Goal: Information Seeking & Learning: Learn about a topic

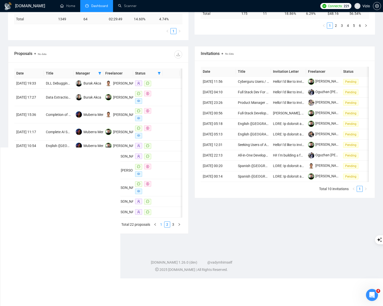
click at [163, 227] on link "1" at bounding box center [162, 225] width 6 height 6
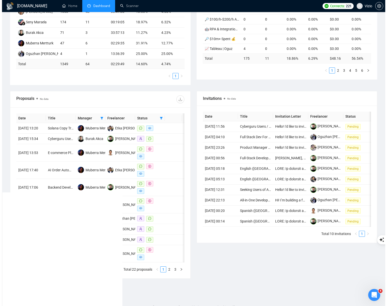
scroll to position [113, 0]
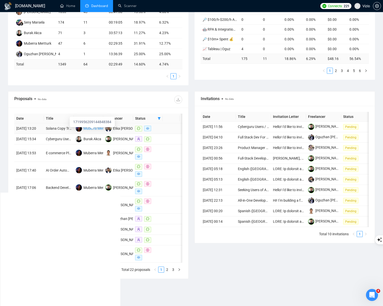
click at [95, 131] on div "Muberra Mertturk" at bounding box center [98, 129] width 28 height 6
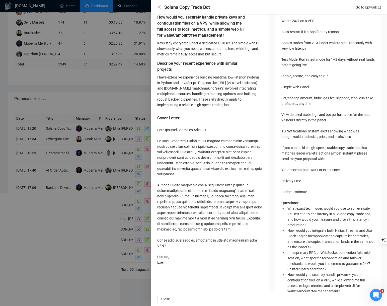
scroll to position [282, 0]
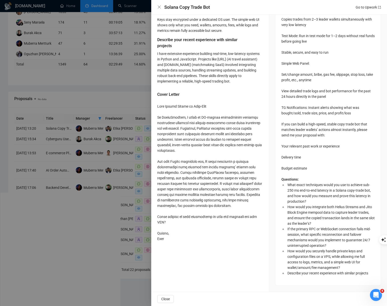
click at [171, 238] on div at bounding box center [210, 173] width 106 height 138
copy div "raction is your top priority for the MVP? Cheers, Etka"
click at [230, 196] on div at bounding box center [210, 173] width 106 height 138
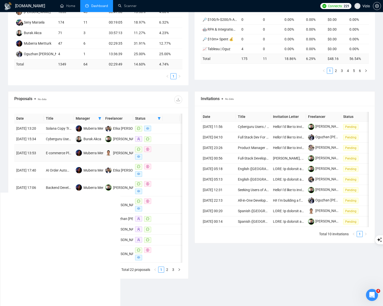
click at [173, 162] on td at bounding box center [171, 153] width 17 height 17
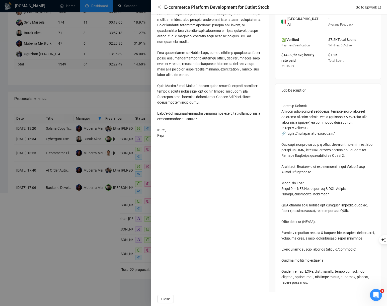
scroll to position [0, 0]
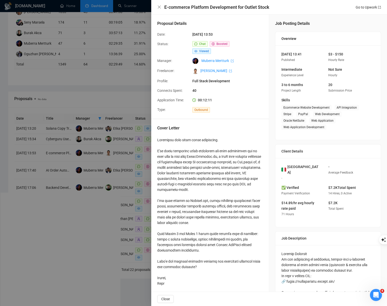
click at [128, 155] on div at bounding box center [193, 153] width 387 height 306
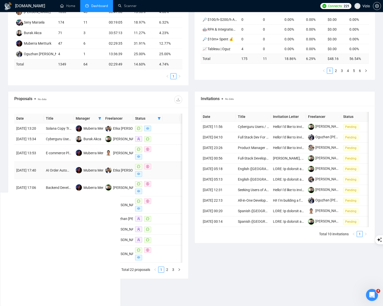
click at [165, 179] on td at bounding box center [171, 170] width 17 height 17
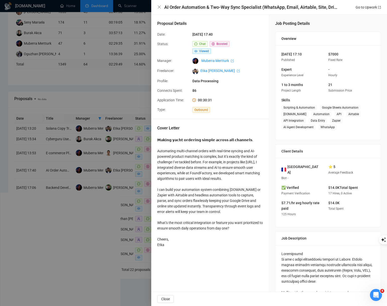
click at [187, 220] on div "𝗠𝗮𝗸𝗶𝗻𝗴 𝘆𝗮𝗰𝗵𝘁 𝗼𝗿𝗱𝗲𝗿𝗶𝗻𝗴 𝘀𝗶𝗺𝗽𝗹𝗲 𝗮𝗰𝗿𝗼𝘀𝘀 𝗮𝗹𝗹 𝗰𝗵𝗮𝗻𝗻𝗲𝗹𝘀. Automating multi-channel orde…" at bounding box center [210, 192] width 106 height 110
copy div "ature you want prioritized to ensure smooth daily operations from day one? Chee…"
click at [114, 221] on div at bounding box center [193, 153] width 387 height 306
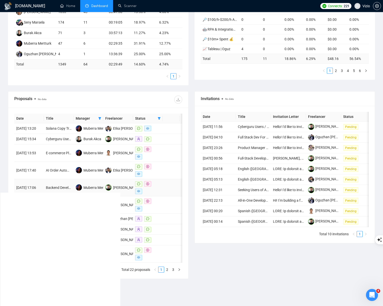
click at [172, 196] on td at bounding box center [171, 187] width 17 height 17
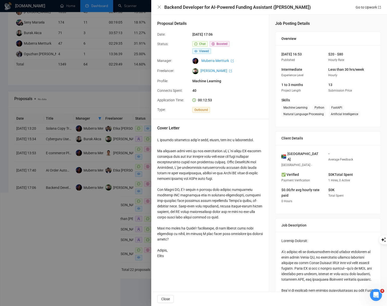
click at [119, 210] on div at bounding box center [193, 153] width 387 height 306
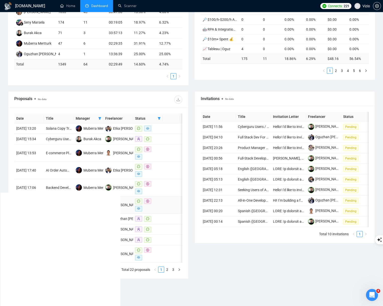
click at [169, 214] on td at bounding box center [171, 204] width 17 height 17
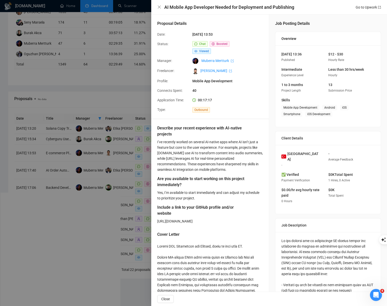
scroll to position [154, 0]
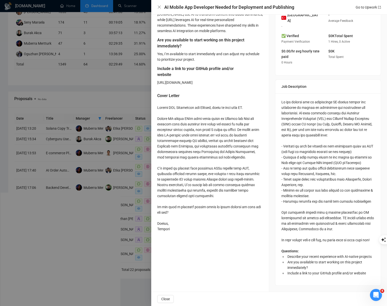
click at [137, 187] on div at bounding box center [193, 153] width 387 height 306
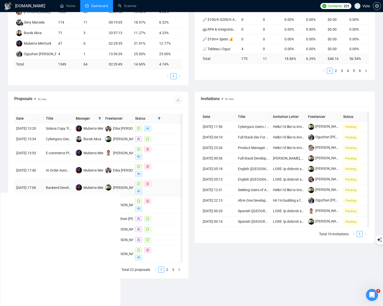
click at [172, 194] on td at bounding box center [171, 187] width 17 height 17
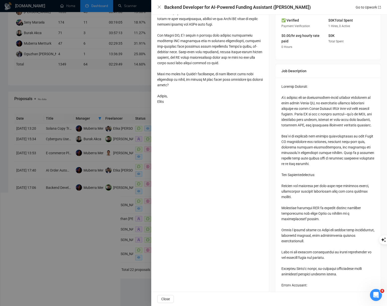
scroll to position [54, 0]
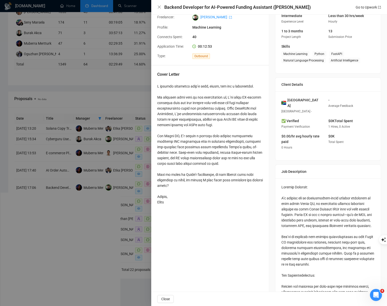
click at [107, 196] on div at bounding box center [193, 153] width 387 height 306
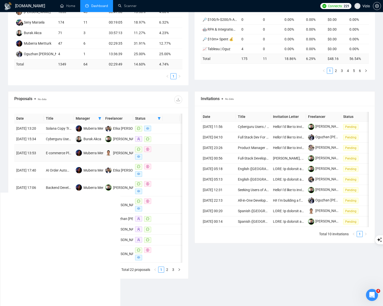
click at [172, 160] on td at bounding box center [171, 153] width 17 height 17
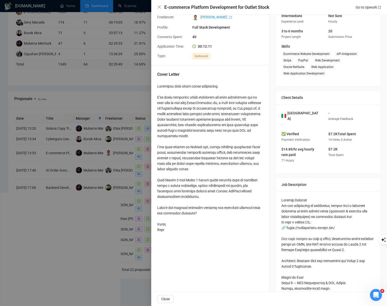
click at [117, 161] on div at bounding box center [193, 153] width 387 height 306
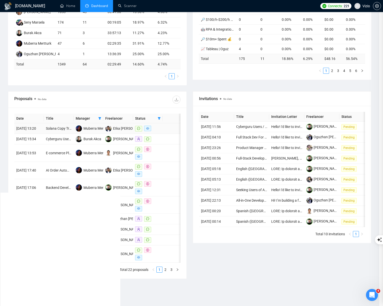
click at [176, 125] on td at bounding box center [171, 128] width 17 height 11
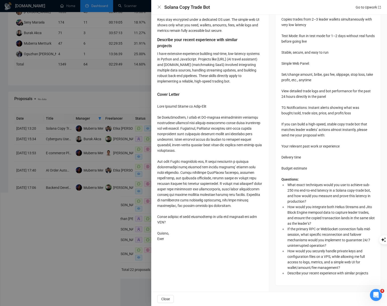
scroll to position [282, 0]
click at [101, 211] on div at bounding box center [193, 153] width 387 height 306
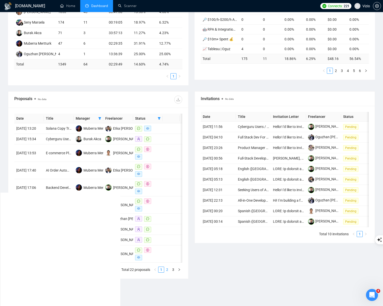
click at [169, 272] on link "2" at bounding box center [168, 270] width 6 height 6
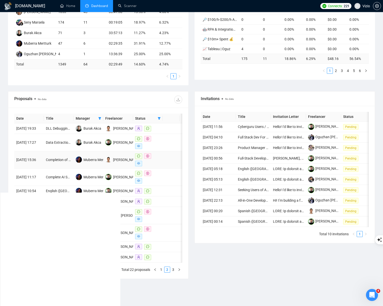
click at [165, 158] on td at bounding box center [171, 159] width 17 height 17
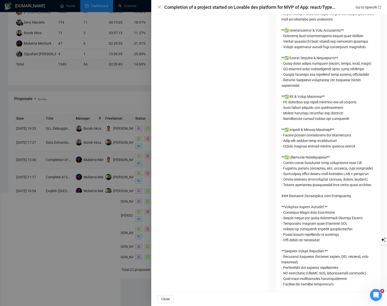
click at [165, 158] on div at bounding box center [193, 153] width 387 height 306
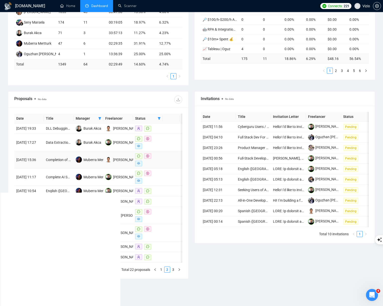
click at [165, 158] on td at bounding box center [171, 159] width 17 height 17
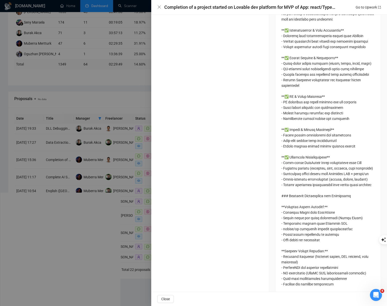
scroll to position [30, 0]
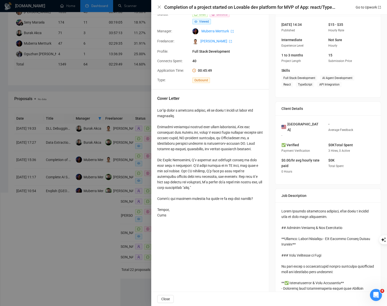
click at [181, 205] on div at bounding box center [210, 163] width 106 height 110
copy div "[PERSON_NAME]"
click at [133, 219] on div at bounding box center [193, 153] width 387 height 306
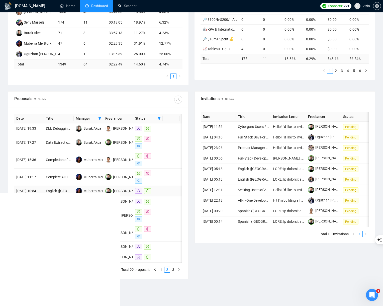
click at [172, 194] on td at bounding box center [171, 191] width 17 height 11
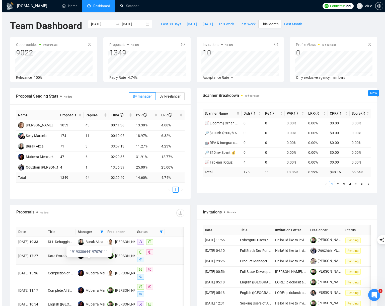
scroll to position [111, 0]
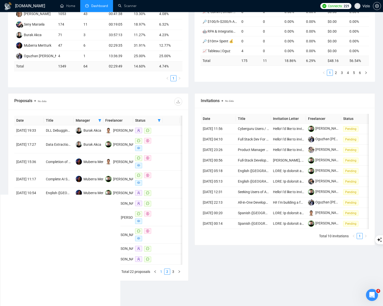
click at [160, 274] on link "1" at bounding box center [162, 272] width 6 height 6
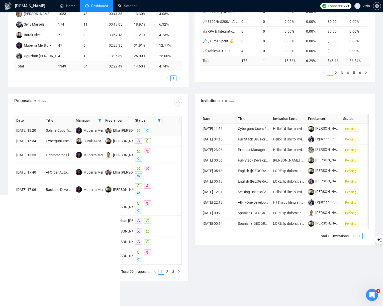
click at [161, 134] on td at bounding box center [148, 130] width 30 height 11
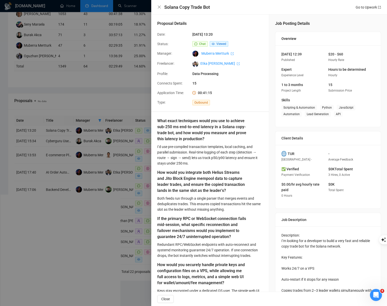
scroll to position [175, 0]
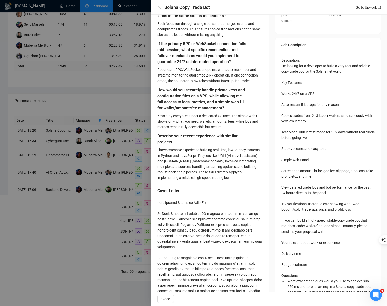
click at [181, 229] on div at bounding box center [210, 269] width 106 height 138
copy div "𝐂𝐨𝐩𝐲 𝐋𝐞𝐚𝐝𝐞𝐫 𝐓𝐫𝐚𝐝𝐞𝐬 𝐢𝐧 𝐑𝐞𝐚𝐥-𝐓𝐢𝐦𝐞 On FoundFactory, I built"
click at [76, 181] on div at bounding box center [193, 153] width 387 height 306
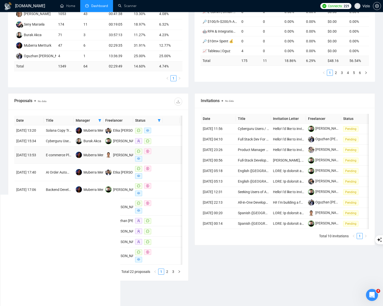
click at [175, 164] on td at bounding box center [171, 155] width 17 height 17
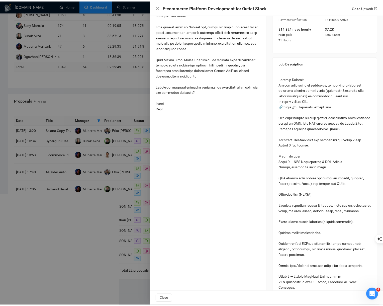
scroll to position [63, 0]
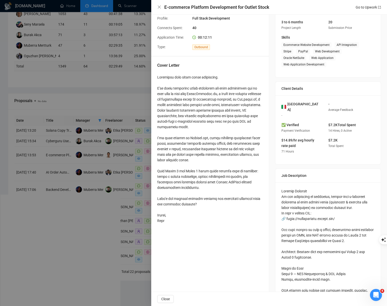
click at [99, 176] on div at bounding box center [193, 153] width 387 height 306
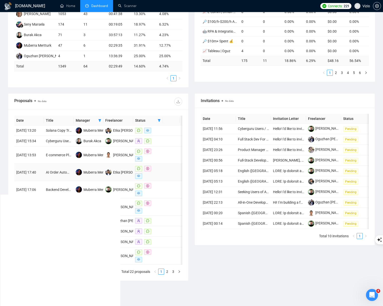
click at [171, 181] on td at bounding box center [171, 172] width 17 height 17
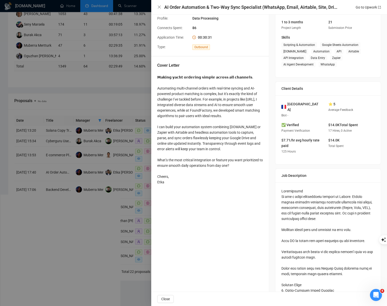
click at [194, 76] on div "𝗠𝗮𝗸𝗶𝗻𝗴 𝘆𝗮𝗰𝗵𝘁 𝗼𝗿𝗱𝗲𝗿𝗶𝗻𝗴 𝘀𝗶𝗺𝗽𝗹𝗲 𝗮𝗰𝗿𝗼𝘀𝘀 𝗮𝗹𝗹 𝗰𝗵𝗮𝗻𝗻𝗲𝗹𝘀. Automating multi-channel orde…" at bounding box center [210, 130] width 106 height 110
copy div "𝗠𝗮𝗸𝗶𝗻𝗴 𝘆𝗮𝗰𝗵𝘁 𝗼𝗿𝗱𝗲𝗿𝗶𝗻𝗴 𝘀𝗶𝗺𝗽𝗹𝗲 𝗮𝗰𝗿𝗼𝘀𝘀 𝗮𝗹𝗹 𝗰𝗵𝗮𝗻𝗻𝗲𝗹𝘀. Automating multi-channel orde…"
click at [121, 187] on div at bounding box center [193, 153] width 387 height 306
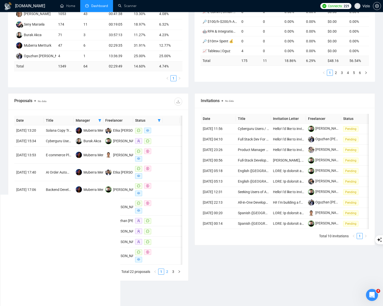
click at [169, 274] on link "2" at bounding box center [168, 272] width 6 height 6
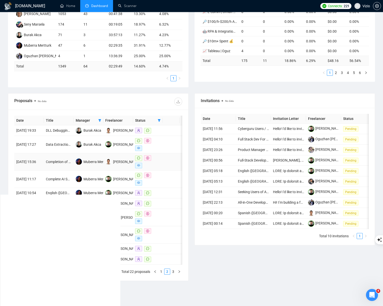
click at [164, 171] on td at bounding box center [171, 161] width 17 height 17
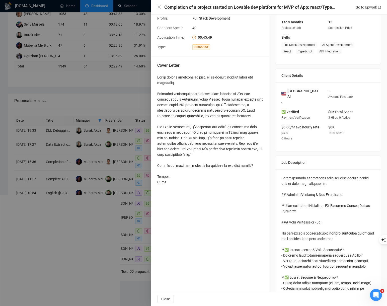
click at [191, 79] on div at bounding box center [210, 130] width 106 height 110
copy div "𝗬𝗼𝘂’𝘃𝗲 𝗯𝘂𝗶𝗹𝘁 𝗮 𝗵𝗲𝗮𝗿𝘁𝗳𝘂𝗹 𝗽𝗿𝗼𝗱𝘂𝗰𝘁, 𝗻𝗼𝘄 𝗶𝘁 𝗻𝗲𝗲𝗱𝘀 𝗮 𝗳𝗶𝗻𝗶𝘀𝗵 𝘁𝗼 𝗺𝗮𝘁𝗰𝗵 𝘁𝗵𝗲 𝗶𝗻𝘁𝗲𝗻𝘁𝗶𝗼𝗻. …"
click at [243, 78] on div at bounding box center [210, 130] width 106 height 110
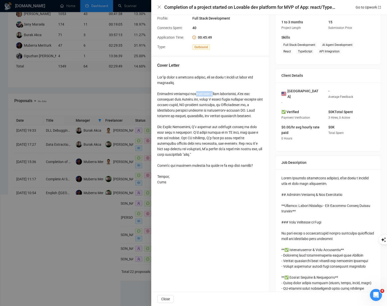
click at [243, 78] on div at bounding box center [210, 130] width 106 height 110
click at [157, 85] on div at bounding box center [157, 85] width 0 height 0
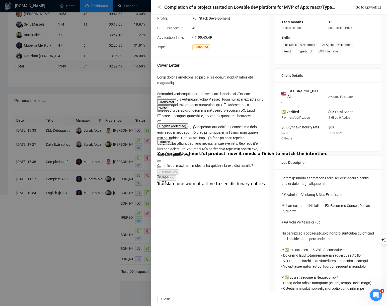
click at [203, 78] on div at bounding box center [210, 130] width 106 height 110
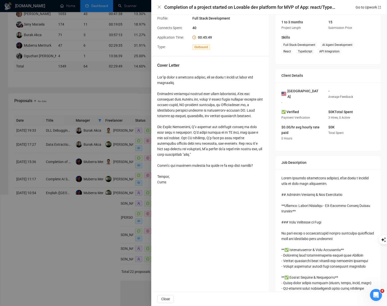
click at [205, 77] on div at bounding box center [210, 130] width 106 height 110
copy div "𝗬𝗼𝘂’𝘃𝗲 𝗯𝘂𝗶𝗹𝘁 𝗮 𝗵𝗲𝗮𝗿𝘁𝗳𝘂𝗹 𝗽𝗿𝗼𝗱𝘂𝗰𝘁, 𝗻𝗼𝘄 𝗶𝘁 𝗻𝗲𝗲𝗱𝘀 𝗮 𝗳𝗶𝗻𝗶𝘀𝗵 𝘁𝗼 𝗺𝗮𝘁𝗰𝗵 𝘁𝗵𝗲 𝗶𝗻𝘁𝗲𝗻𝘁𝗶𝗼𝗻. …"
click at [107, 124] on div at bounding box center [193, 153] width 387 height 306
